Goal: Transaction & Acquisition: Purchase product/service

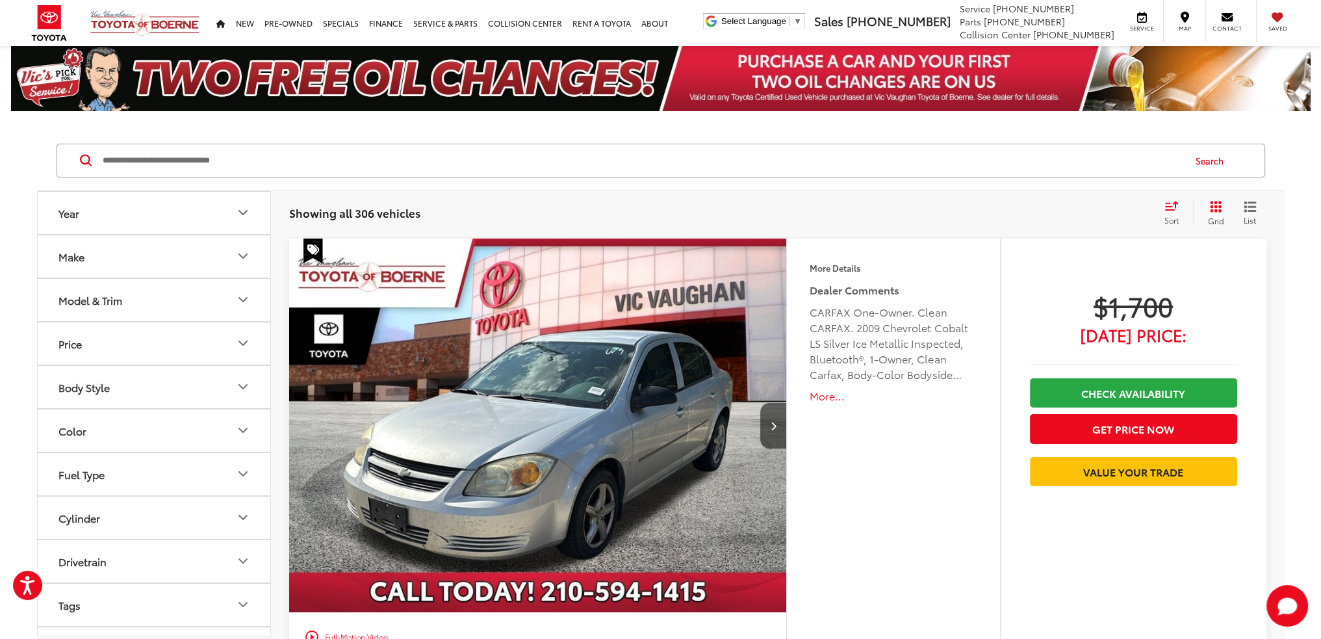
click at [234, 296] on button "Model & Trim" at bounding box center [155, 300] width 234 height 42
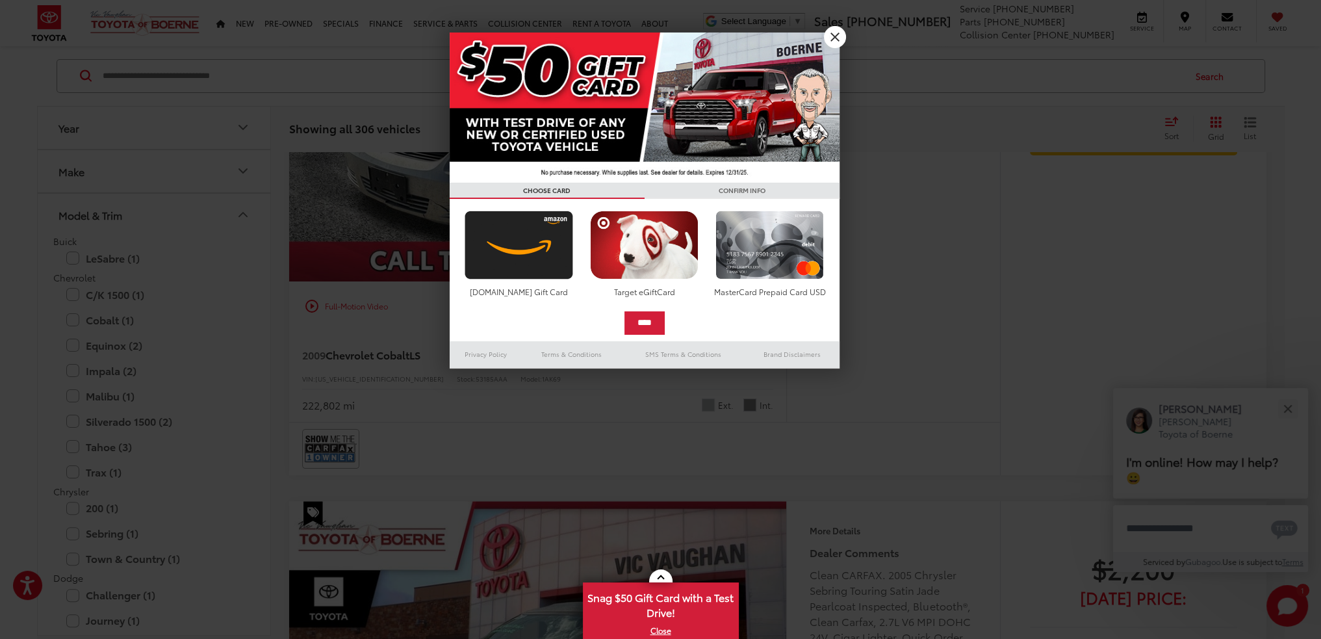
scroll to position [390, 0]
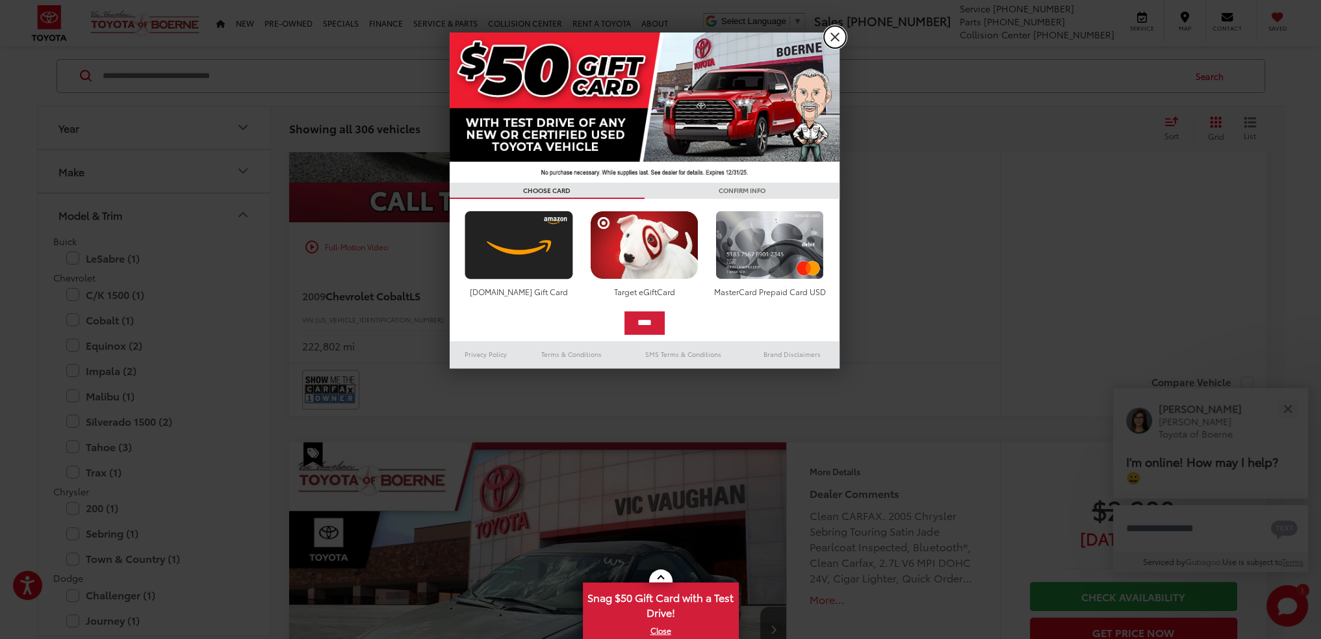
click at [837, 38] on link "X" at bounding box center [835, 37] width 22 height 22
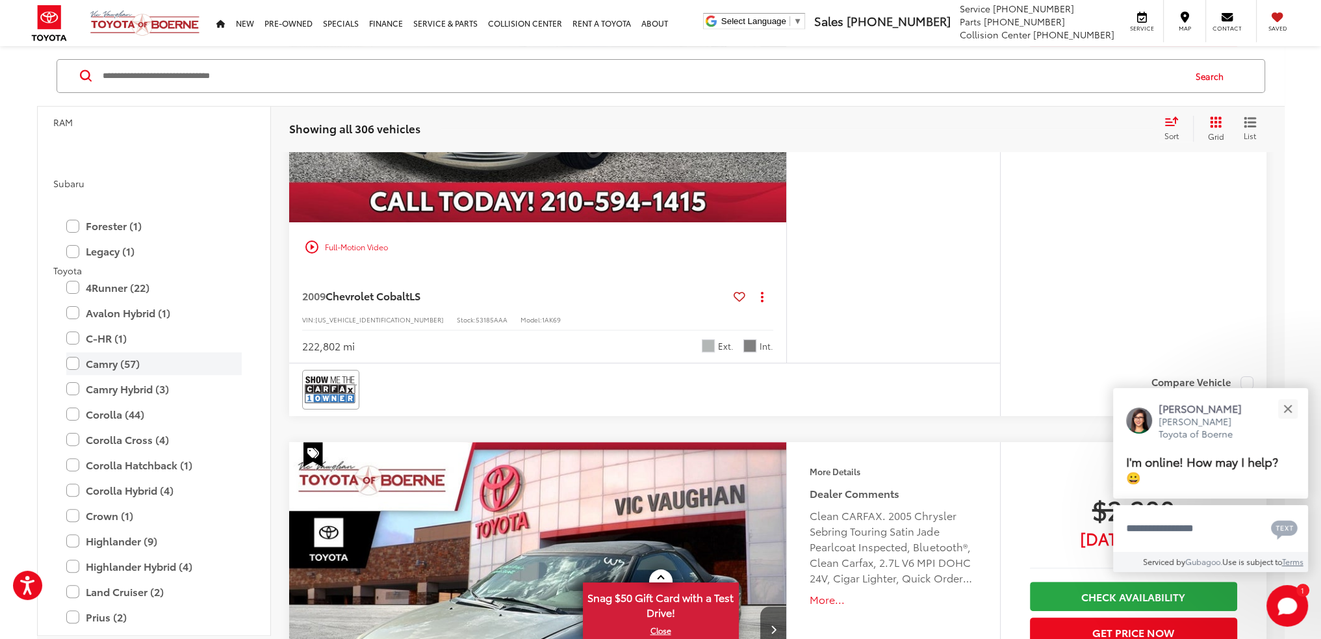
scroll to position [1950, 0]
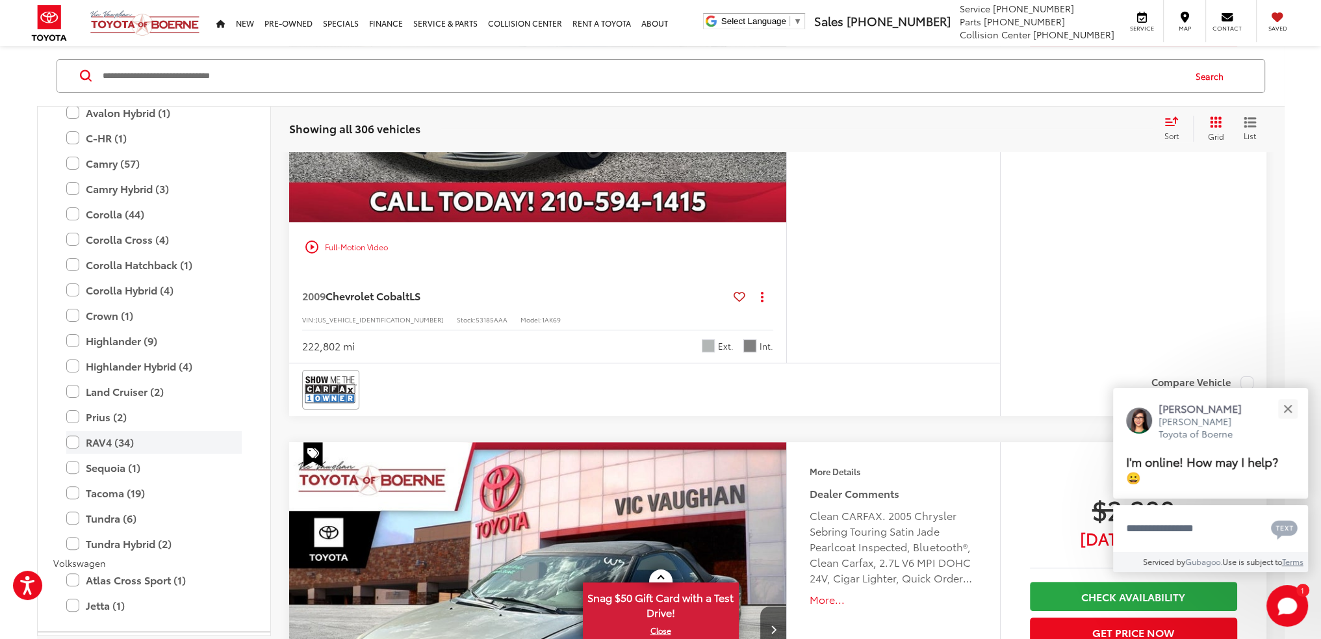
click at [76, 441] on label "RAV4 (34)" at bounding box center [153, 442] width 175 height 23
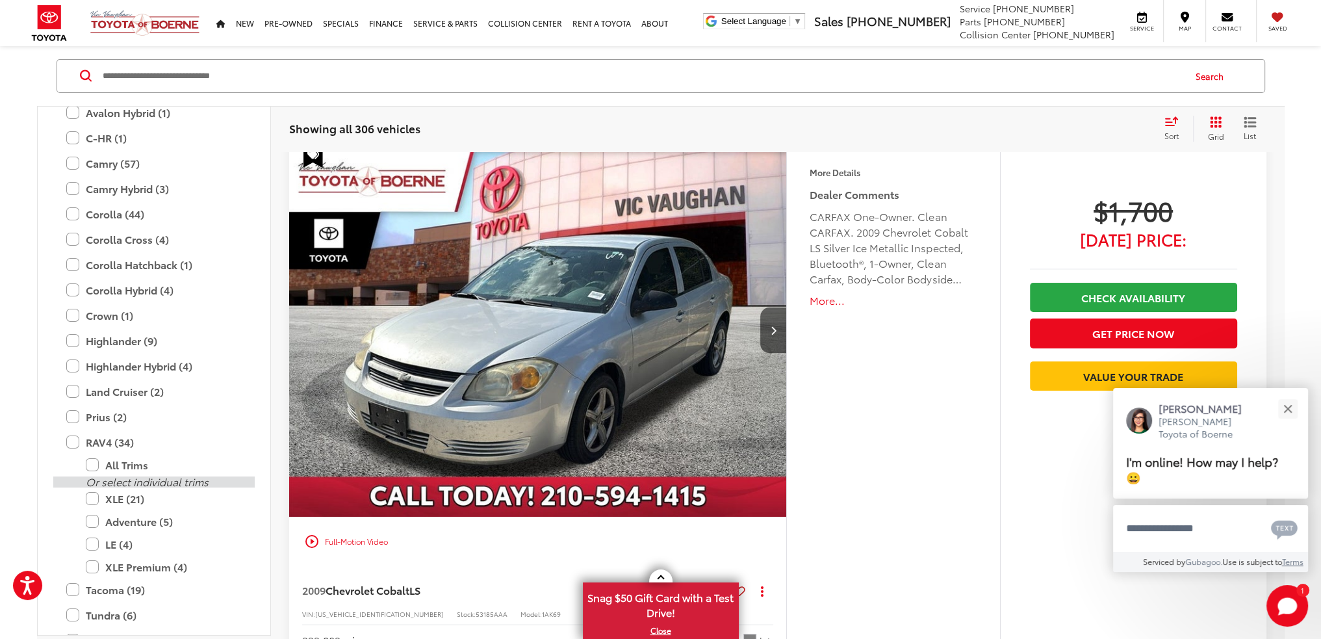
scroll to position [84, 0]
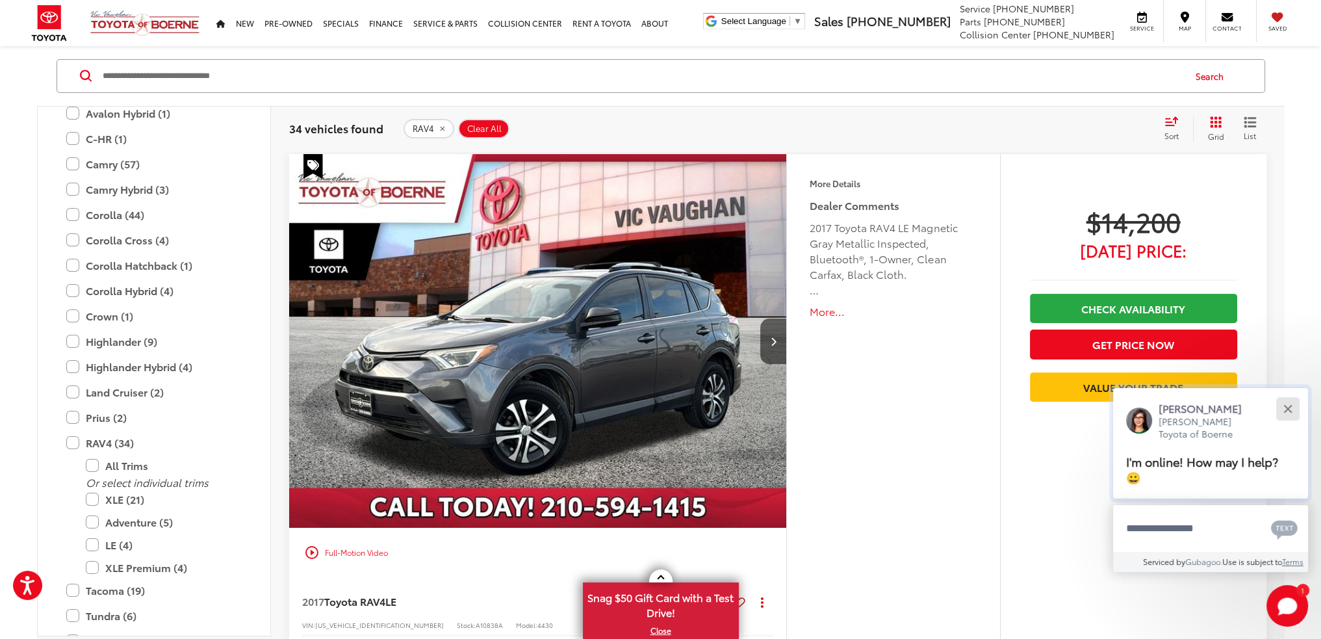
click at [1288, 405] on button "Close" at bounding box center [1288, 409] width 28 height 28
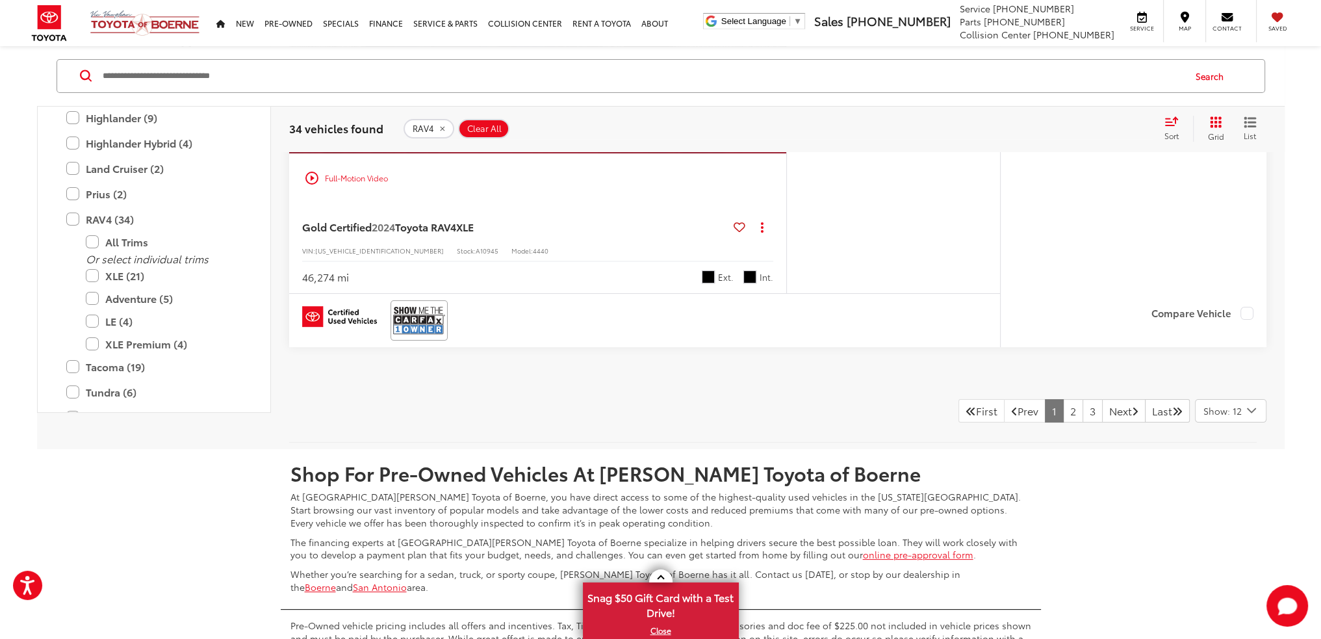
scroll to position [6779, 0]
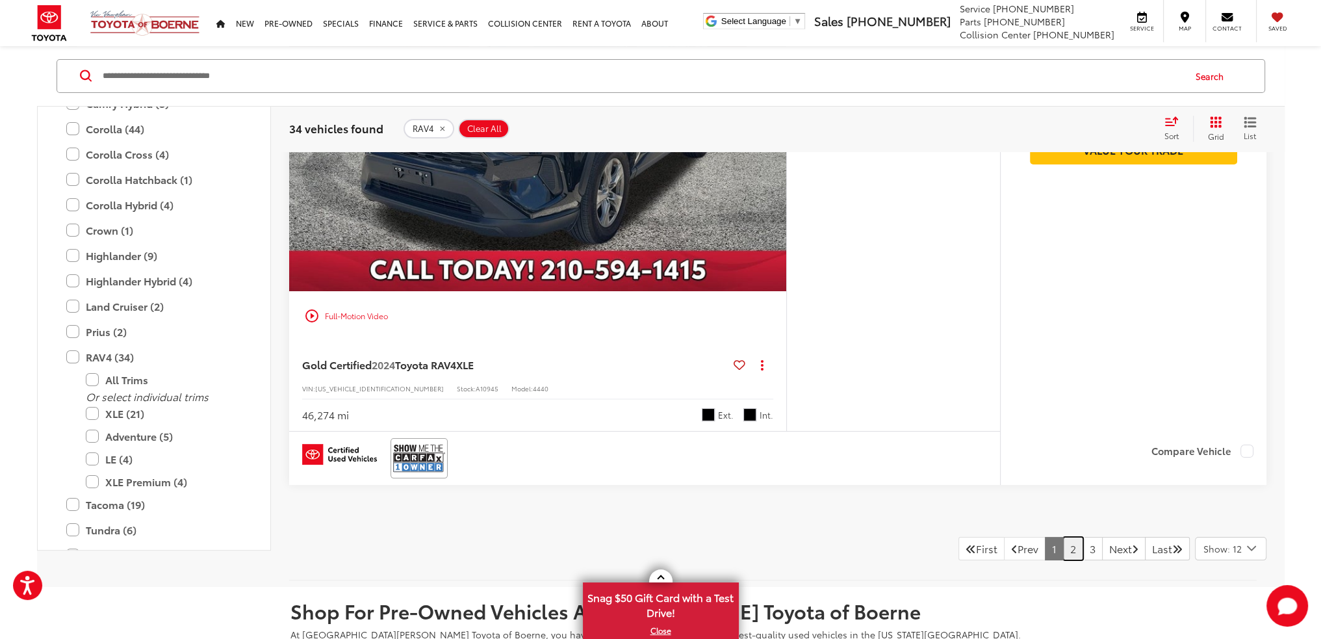
click at [1063, 544] on link "2" at bounding box center [1073, 548] width 20 height 23
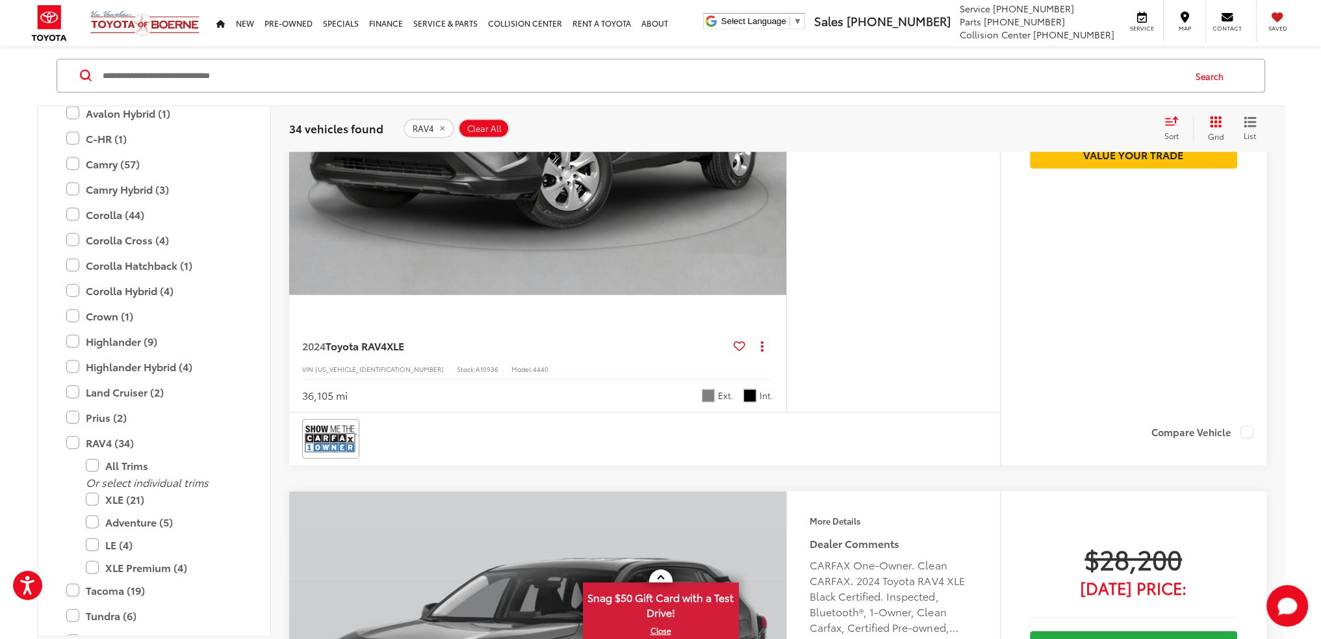
scroll to position [3659, 0]
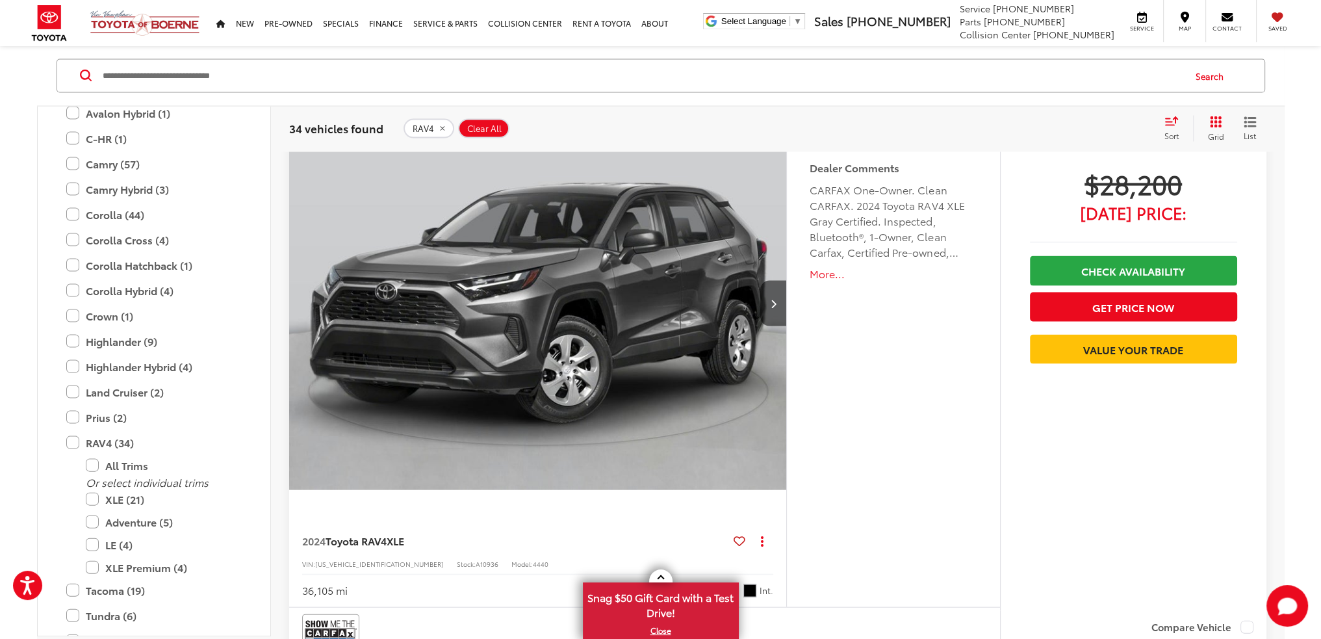
click at [435, 516] on div "2024 Toyota RAV4 XLE Copy Link Share Print View Details VIN: 2T3W1RFV1RW319947 …" at bounding box center [538, 561] width 498 height 91
click at [647, 296] on img "2024 Toyota RAV4 XLE 0" at bounding box center [539, 303] width 500 height 375
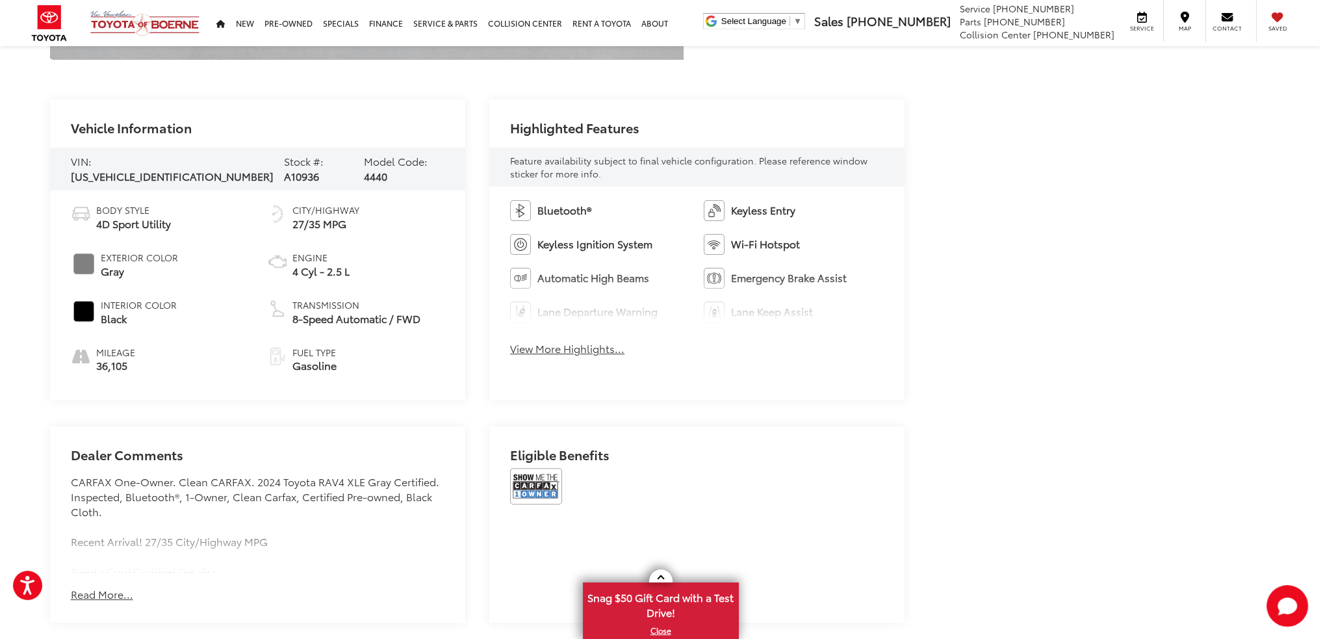
scroll to position [585, 0]
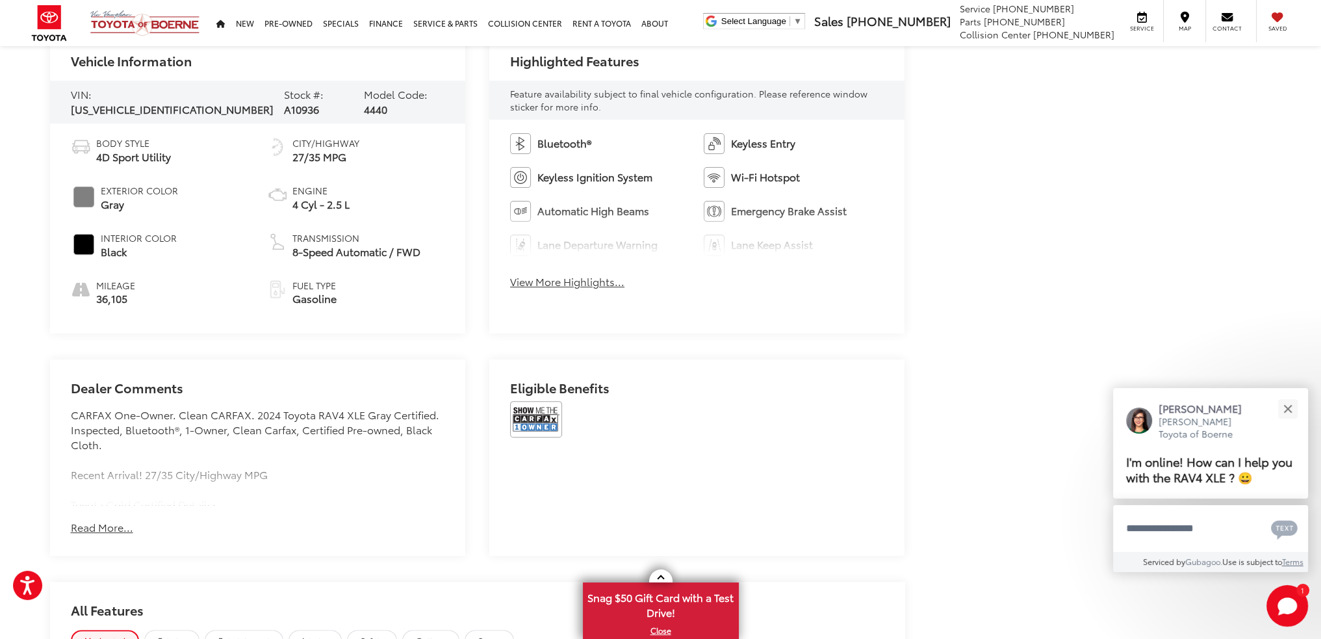
click at [99, 525] on button "Read More..." at bounding box center [102, 527] width 62 height 15
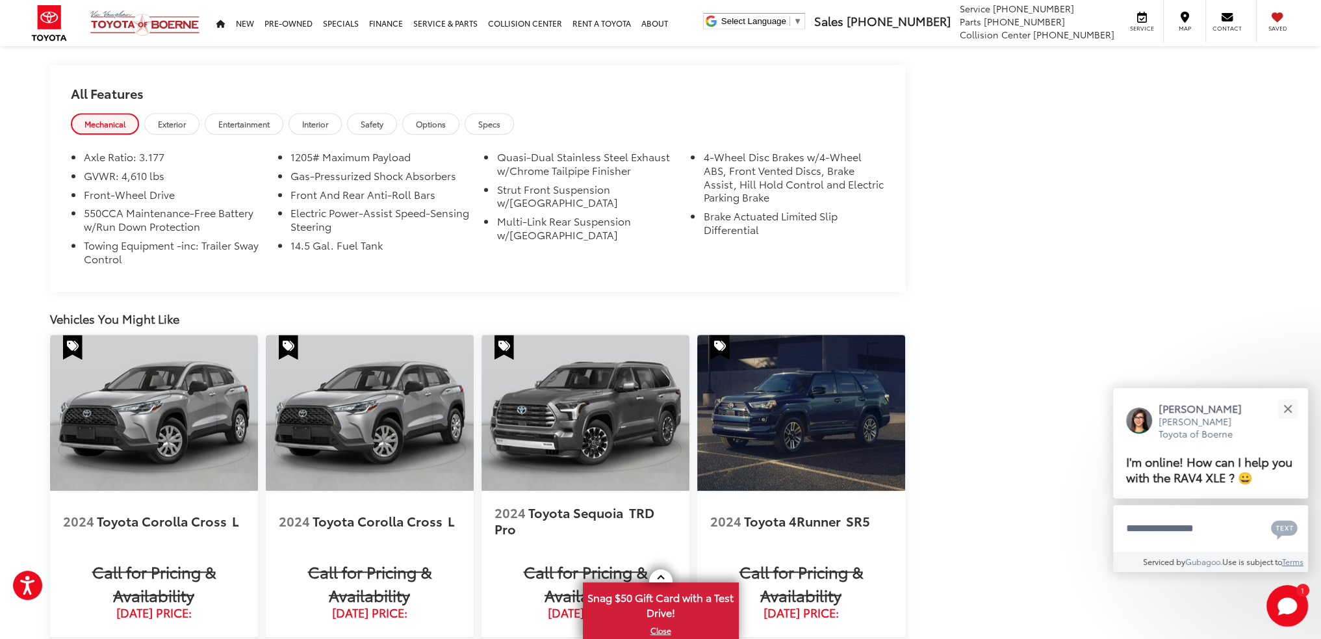
scroll to position [1365, 0]
